Goal: Find specific page/section: Find specific page/section

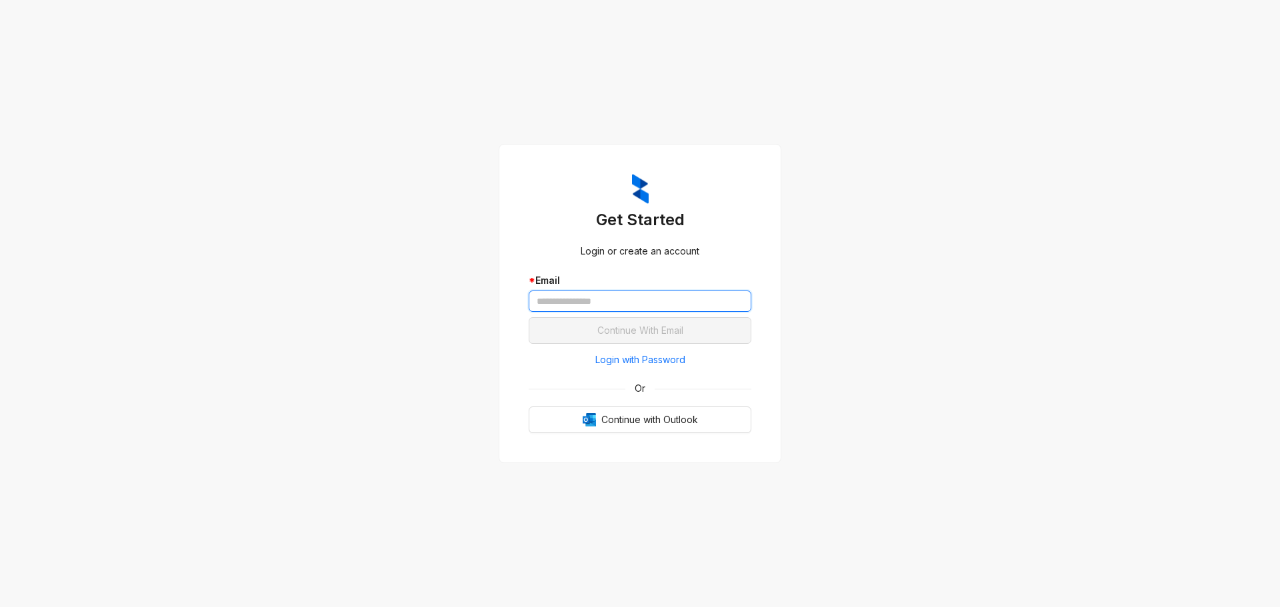
click at [605, 297] on input "text" at bounding box center [640, 301] width 223 height 21
type input "**********"
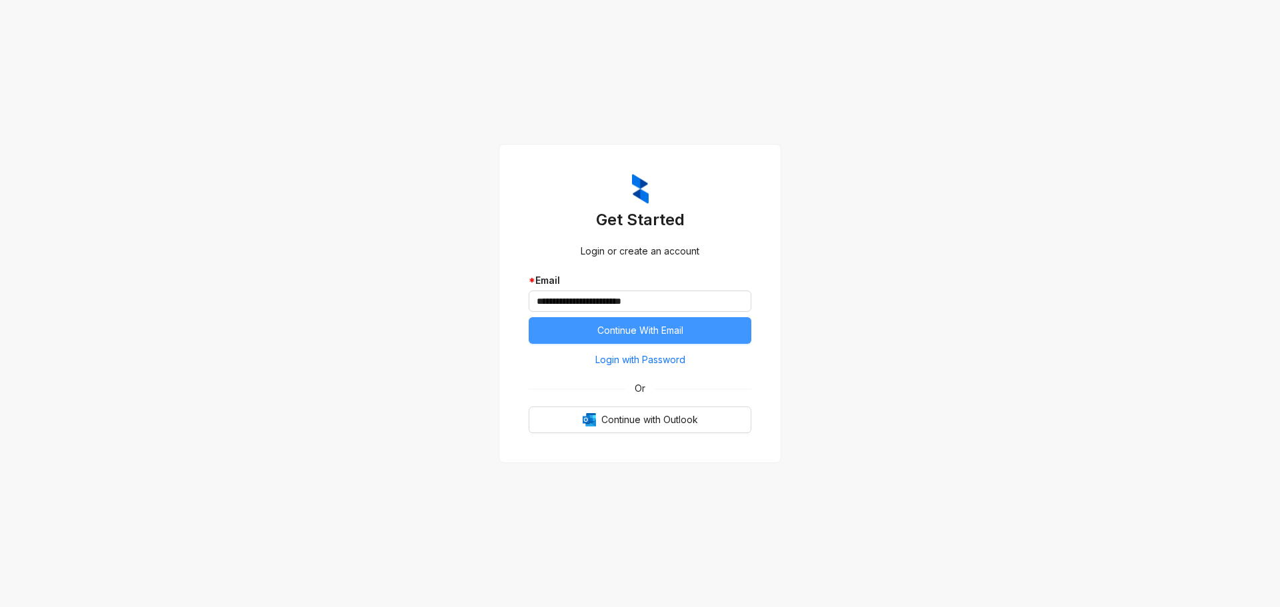
click at [651, 336] on span "Continue With Email" at bounding box center [640, 330] width 86 height 15
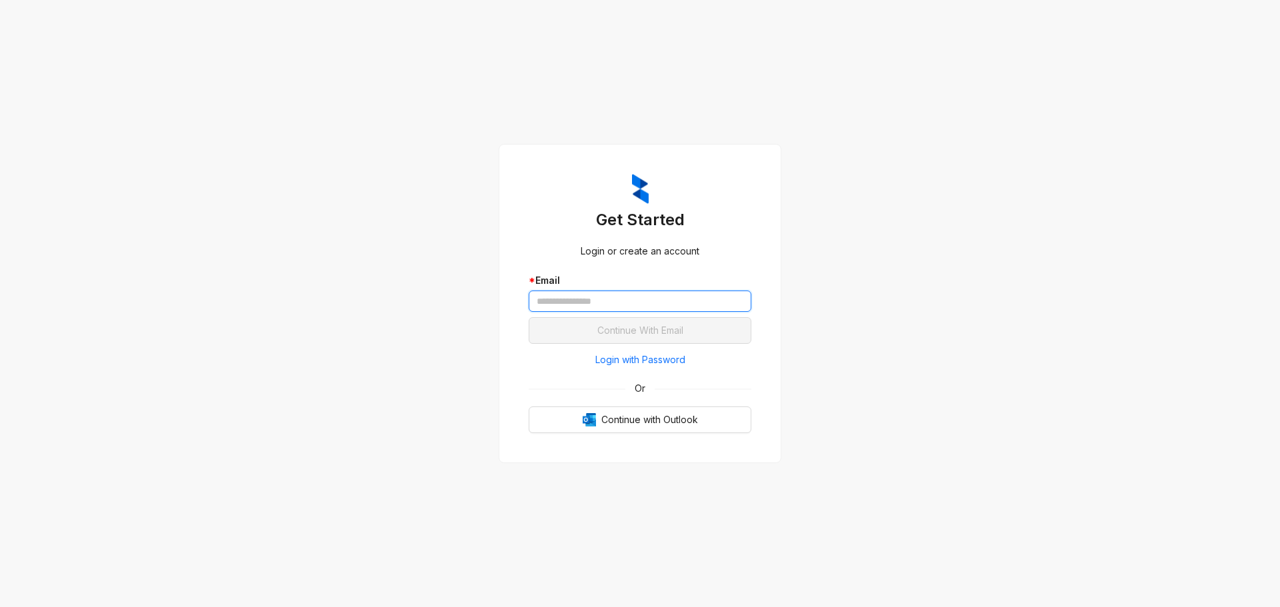
click at [619, 303] on input "text" at bounding box center [640, 301] width 223 height 21
type input "**********"
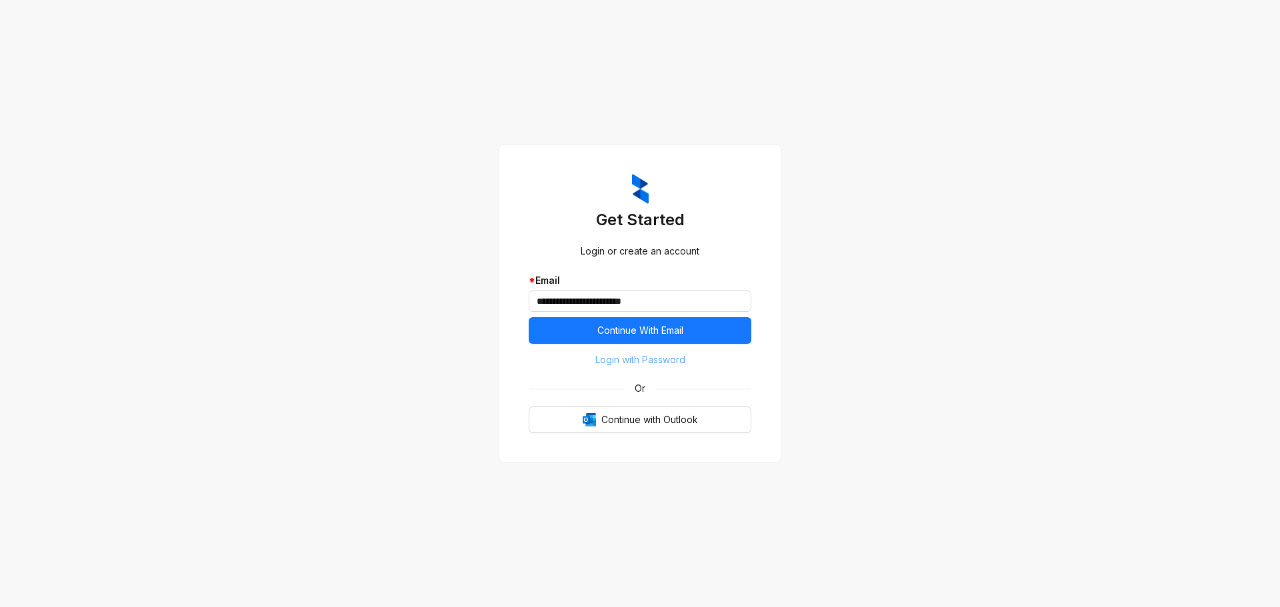
click at [655, 360] on span "Login with Password" at bounding box center [640, 360] width 90 height 15
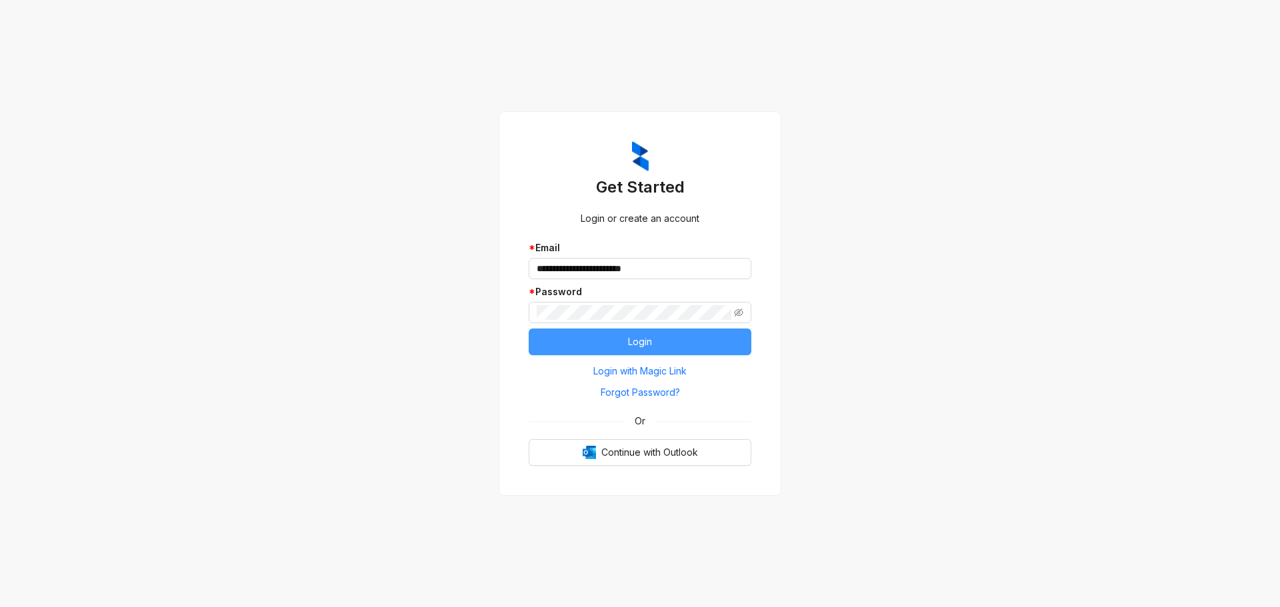
click at [652, 343] on span "Login" at bounding box center [640, 342] width 24 height 15
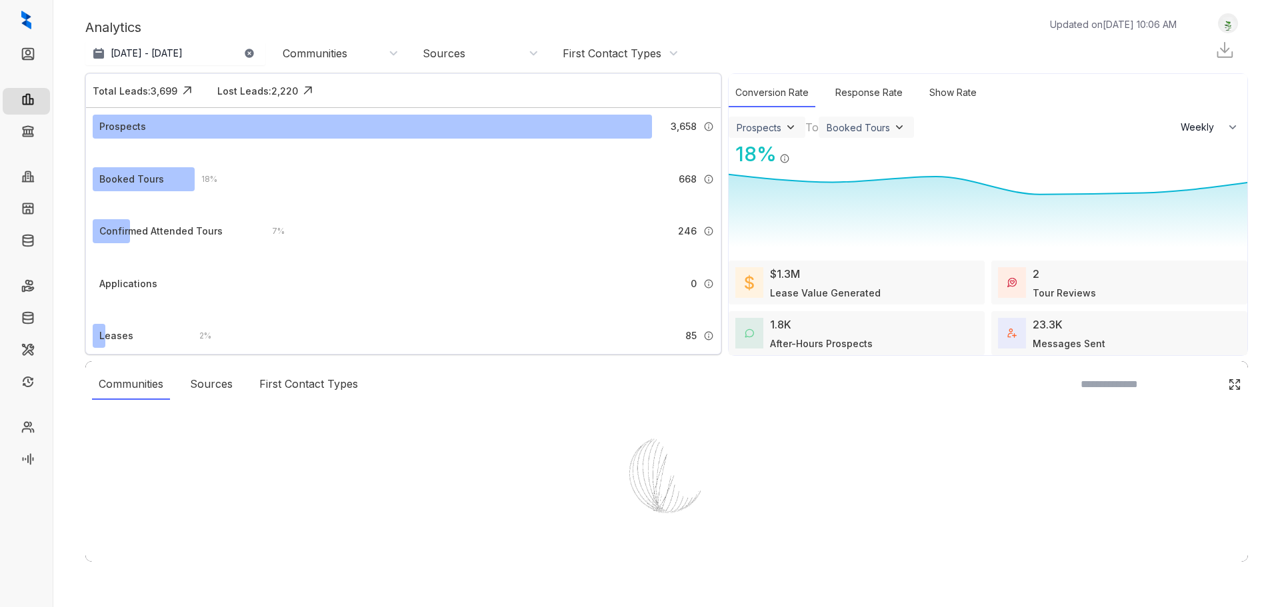
select select "******"
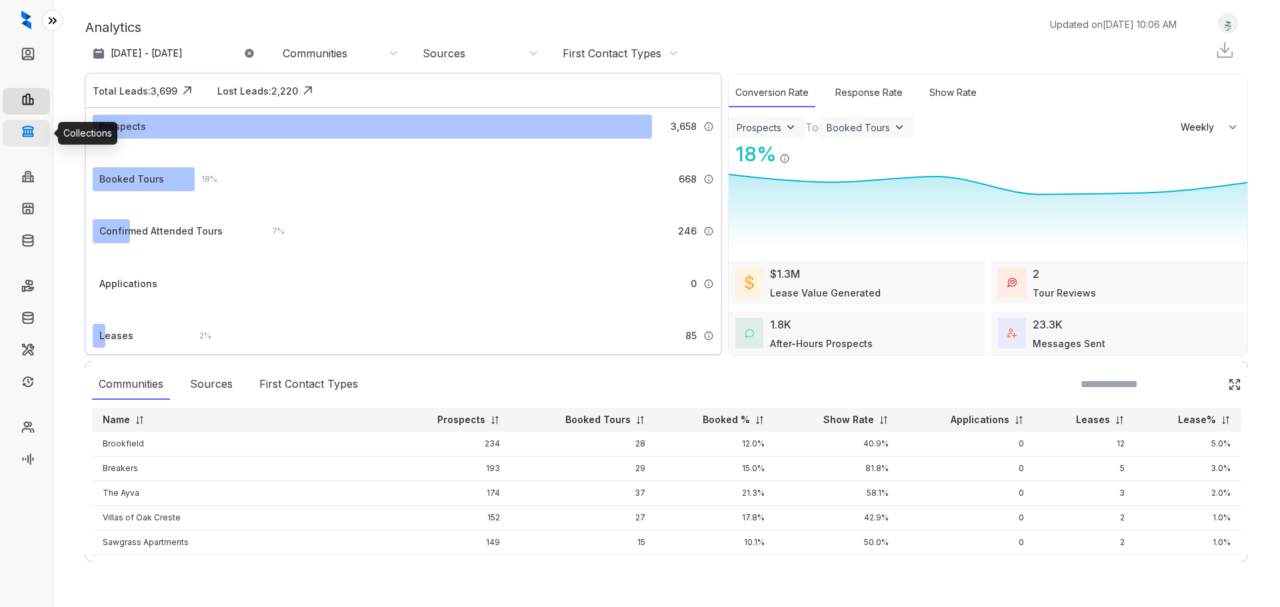
click at [41, 134] on link "Collections" at bounding box center [65, 133] width 49 height 27
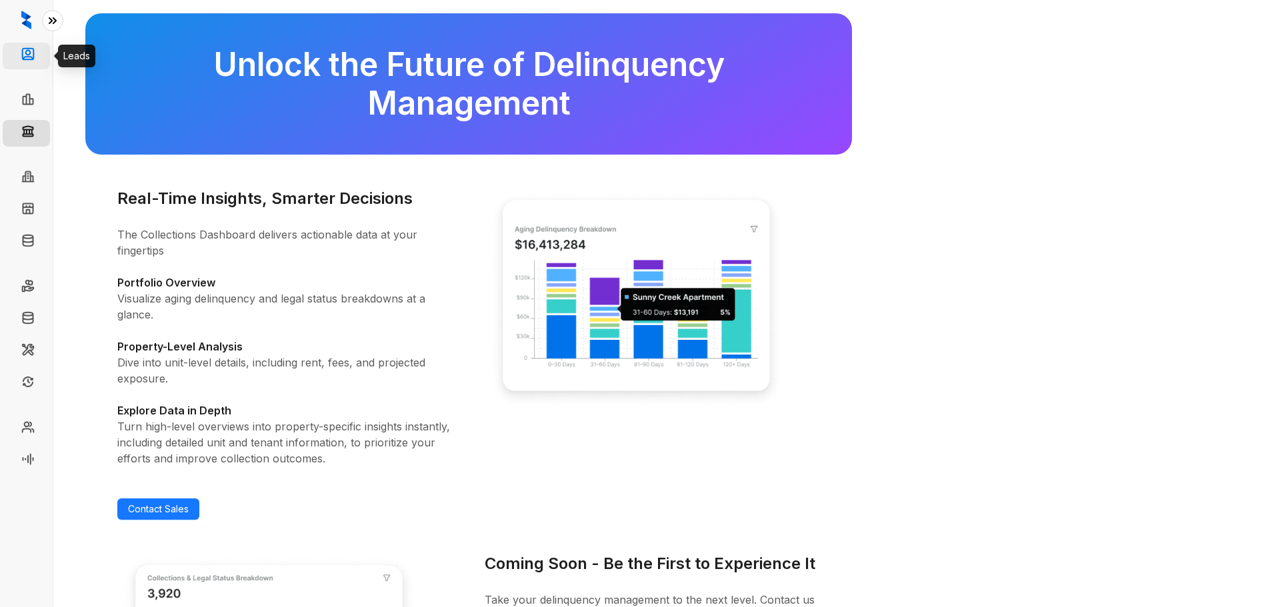
click at [41, 51] on link "Leads" at bounding box center [54, 56] width 27 height 27
click at [50, 22] on icon at bounding box center [52, 20] width 7 height 5
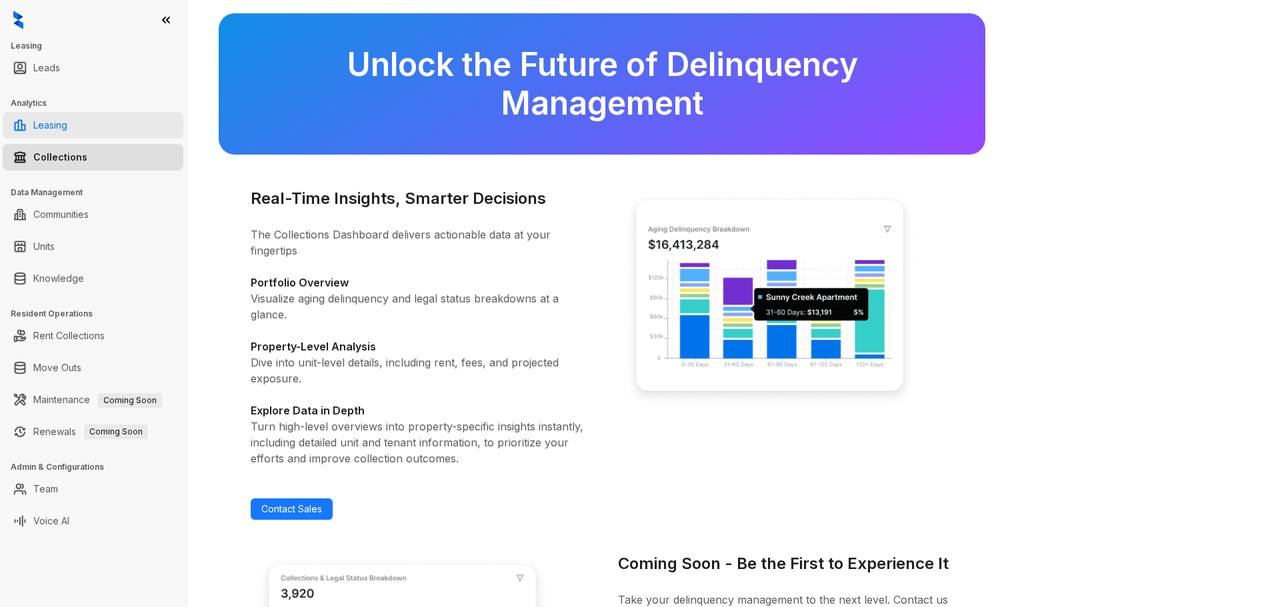
click at [53, 126] on link "Leasing" at bounding box center [50, 125] width 34 height 27
click at [59, 125] on link "Leasing" at bounding box center [50, 125] width 34 height 27
click at [55, 128] on link "Leasing" at bounding box center [50, 125] width 34 height 27
click at [55, 133] on link "Leasing" at bounding box center [50, 125] width 34 height 27
click at [57, 207] on link "Communities" at bounding box center [60, 214] width 55 height 27
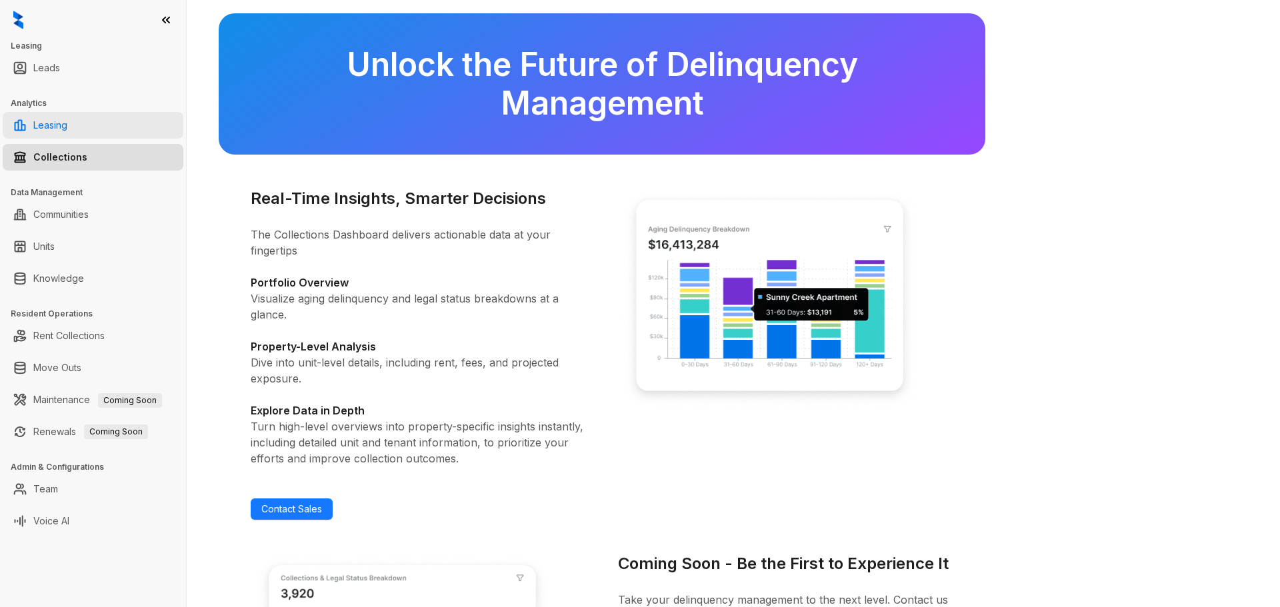
click at [61, 137] on link "Leasing" at bounding box center [50, 125] width 34 height 27
click at [62, 134] on link "Leasing" at bounding box center [50, 125] width 34 height 27
click at [57, 490] on link "Team" at bounding box center [45, 489] width 25 height 27
click at [166, 17] on icon at bounding box center [165, 19] width 13 height 13
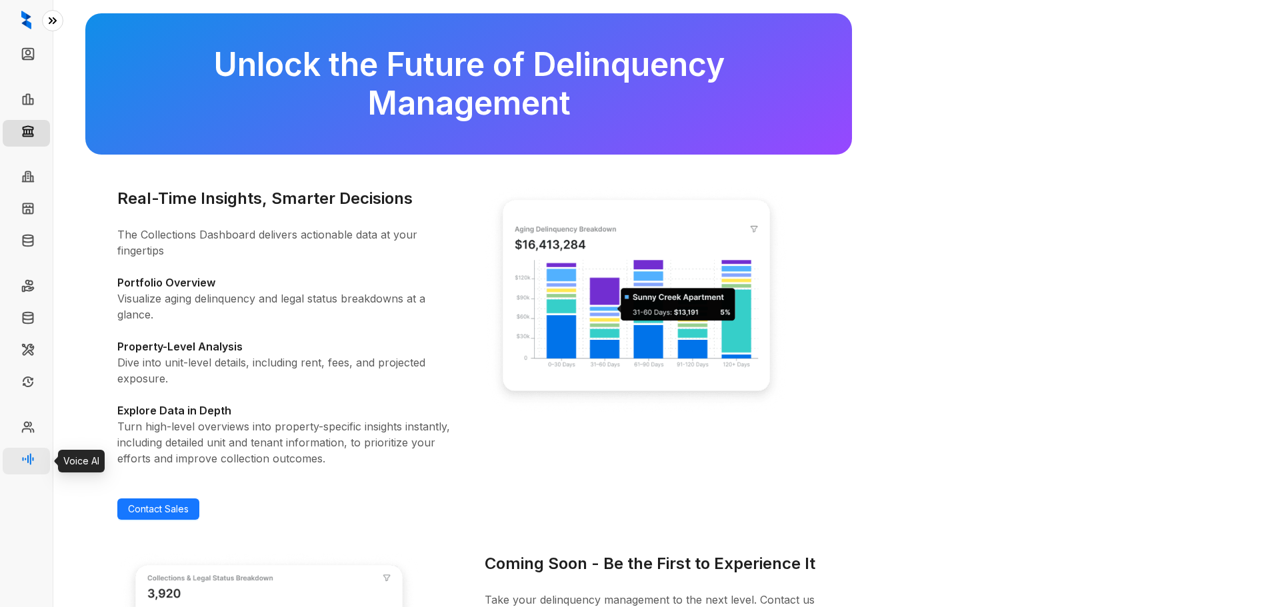
click at [41, 457] on link "Voice AI" at bounding box center [59, 461] width 36 height 27
click at [41, 465] on link "Voice AI" at bounding box center [59, 461] width 36 height 27
